Goal: Book appointment/travel/reservation

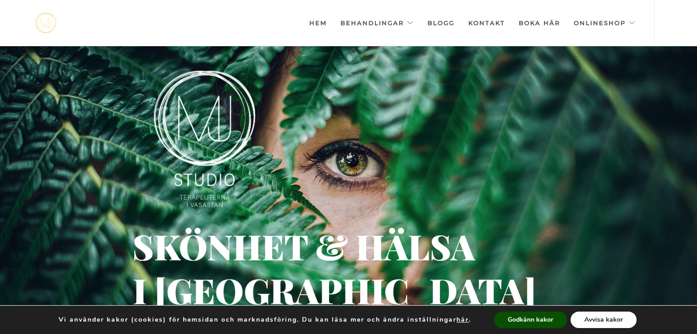
click at [599, 319] on button "Avvisa kakor" at bounding box center [603, 320] width 66 height 16
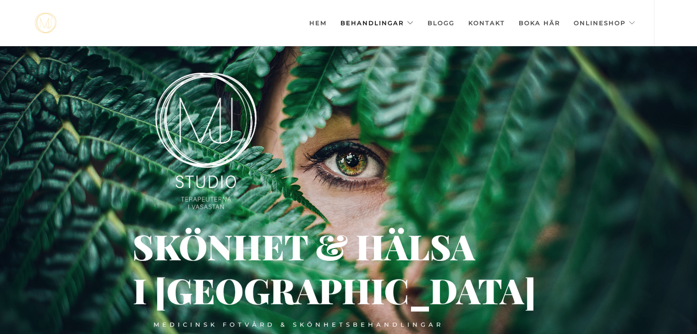
click at [414, 25] on link "Behandlingar" at bounding box center [376, 23] width 73 height 46
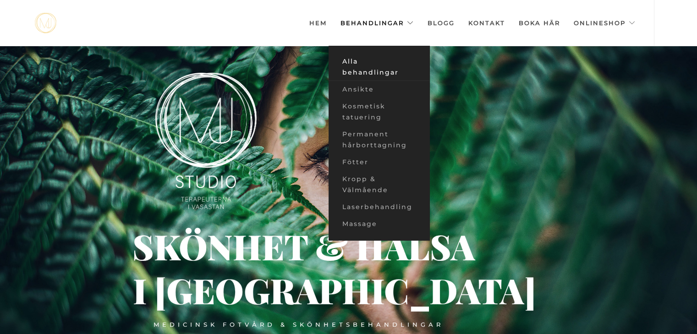
click at [384, 68] on link "Alla behandlingar" at bounding box center [378, 67] width 101 height 28
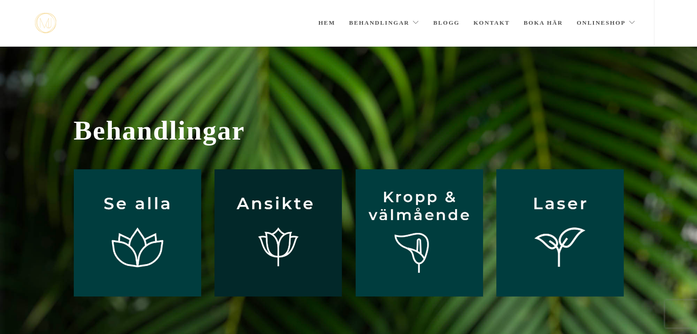
click at [288, 220] on img at bounding box center [277, 233] width 127 height 127
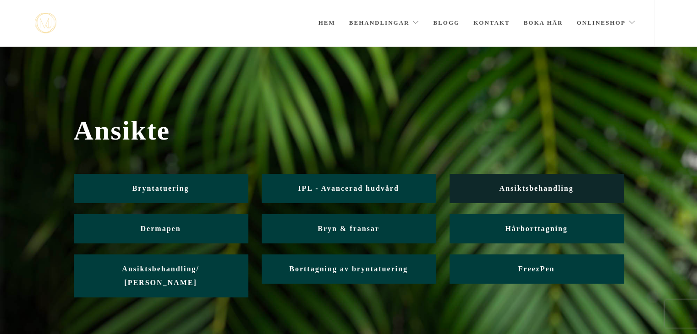
click at [551, 191] on span "Ansiktsbehandling" at bounding box center [536, 189] width 74 height 8
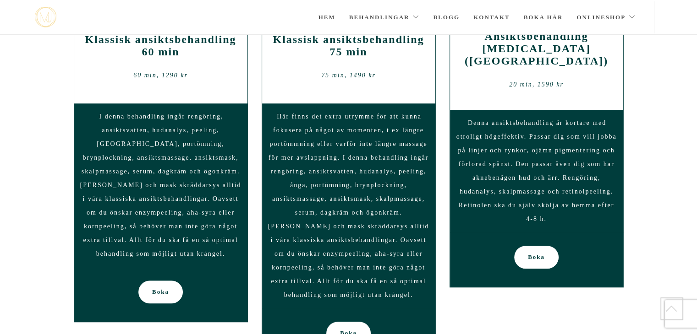
scroll to position [777, 0]
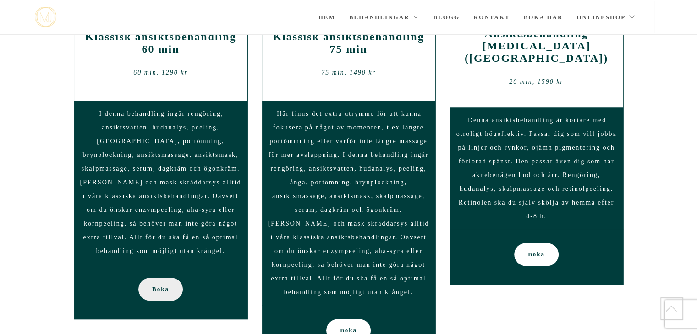
click at [160, 278] on span "Boka" at bounding box center [160, 289] width 17 height 23
